Goal: Check status

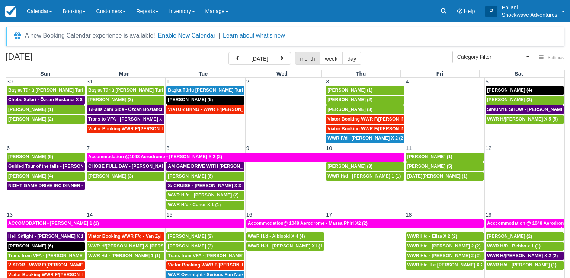
select select
click at [289, 62] on button "button" at bounding box center [282, 58] width 18 height 13
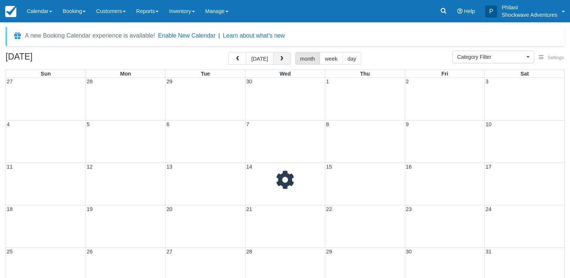
click at [289, 62] on button "button" at bounding box center [282, 58] width 18 height 13
click at [287, 62] on button "button" at bounding box center [282, 58] width 18 height 13
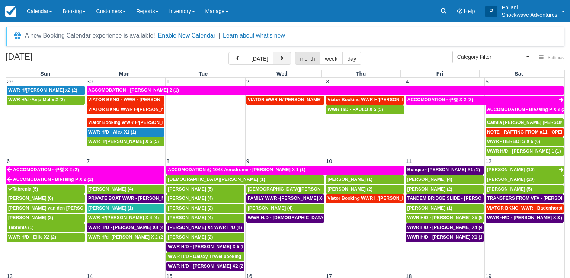
click at [287, 63] on button "button" at bounding box center [282, 58] width 18 height 13
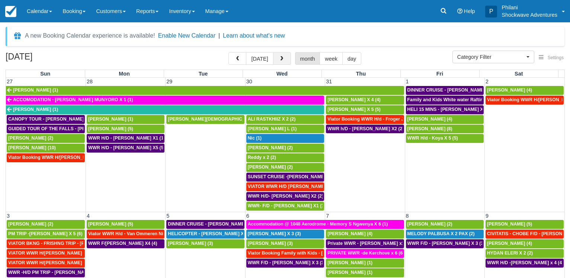
click at [283, 64] on button "button" at bounding box center [282, 58] width 18 height 13
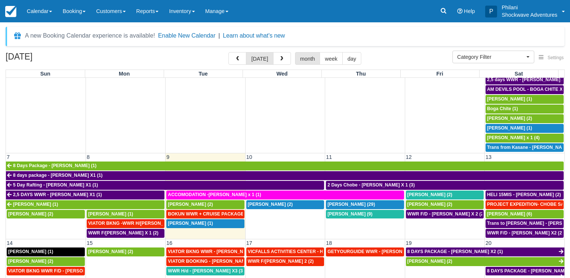
scroll to position [71, 0]
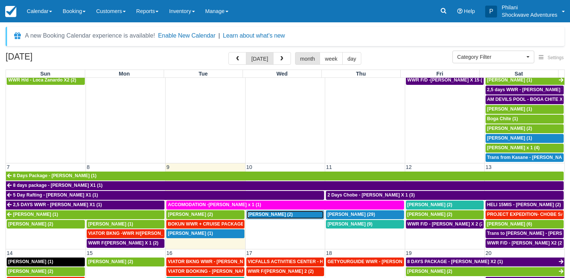
click at [274, 213] on span "[PERSON_NAME] (2)" at bounding box center [270, 214] width 45 height 5
